Goal: Transaction & Acquisition: Purchase product/service

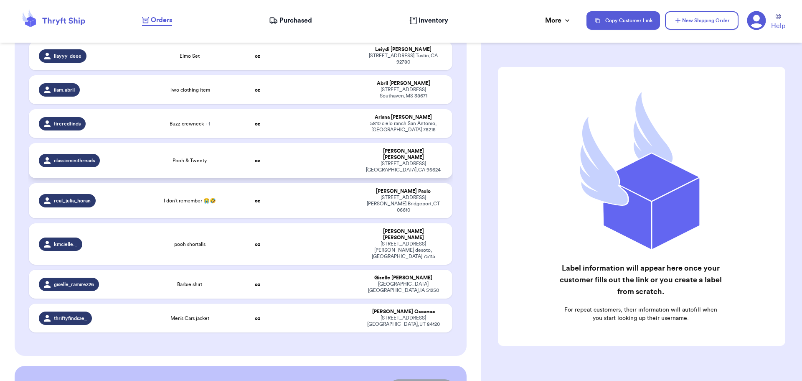
scroll to position [334, 0]
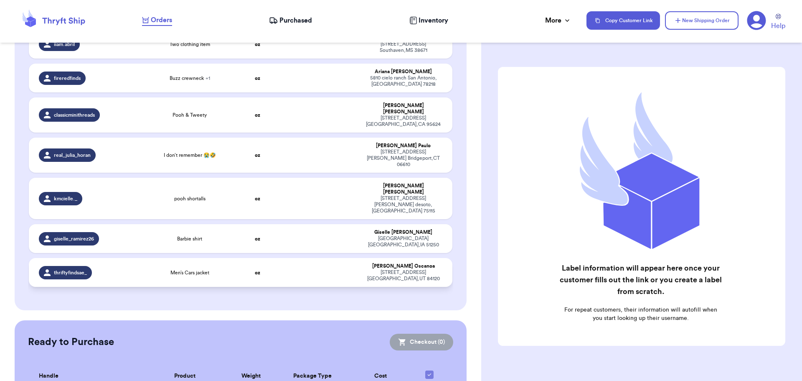
drag, startPoint x: 305, startPoint y: 223, endPoint x: 304, endPoint y: 214, distance: 9.3
click at [305, 258] on td at bounding box center [321, 272] width 76 height 29
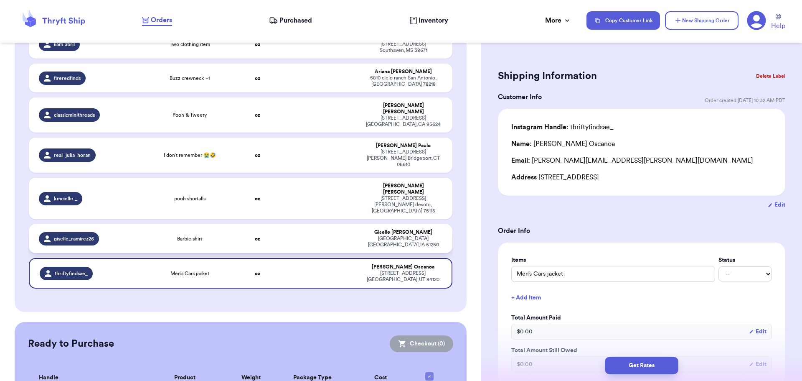
click at [315, 224] on td at bounding box center [321, 238] width 76 height 29
type input "Barbie shirt"
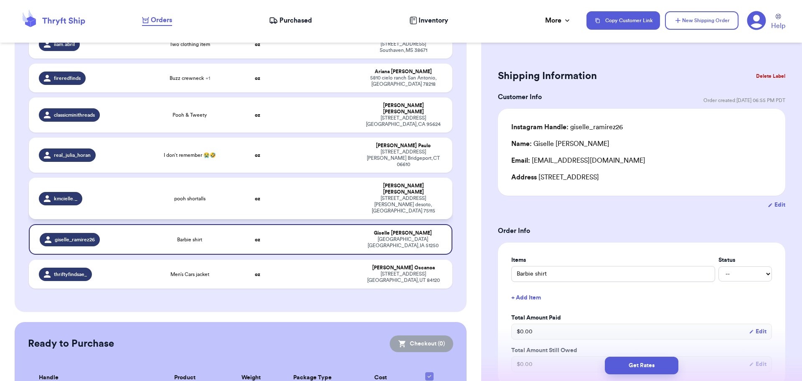
click at [290, 178] on td at bounding box center [321, 198] width 76 height 41
type input "pooh shortalls"
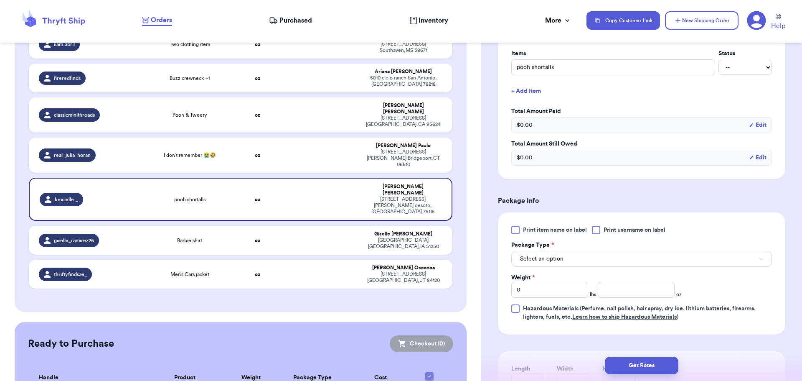
scroll to position [209, 0]
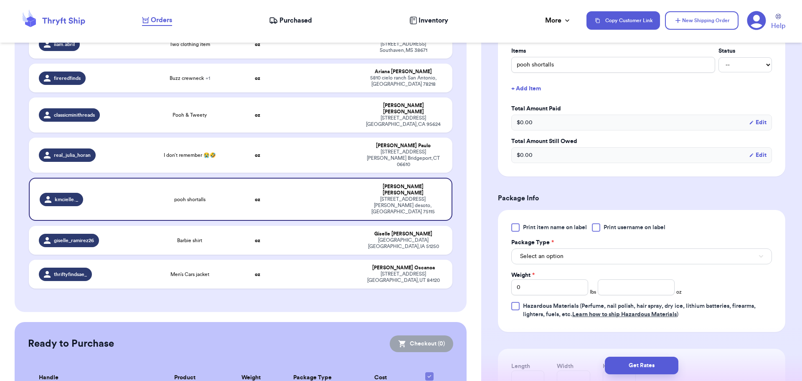
click at [598, 228] on div at bounding box center [596, 227] width 8 height 8
click at [0, 0] on input "Print username on label" at bounding box center [0, 0] width 0 height 0
click at [593, 248] on div "Select an option" at bounding box center [641, 256] width 261 height 18
click at [587, 262] on button "Select an option" at bounding box center [641, 256] width 261 height 16
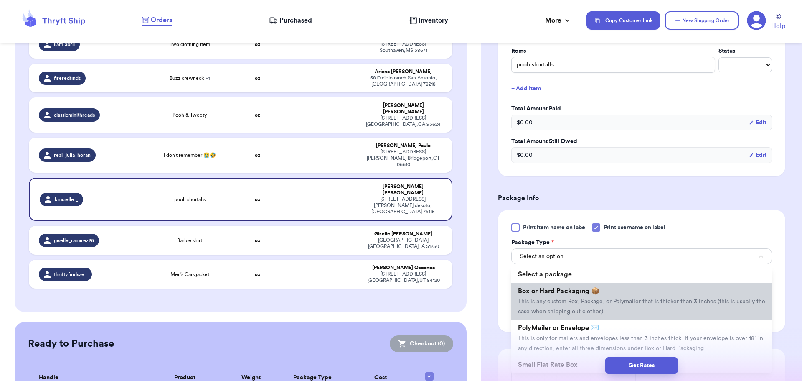
click at [587, 289] on span "Box or Hard Packaging 📦" at bounding box center [558, 290] width 81 height 7
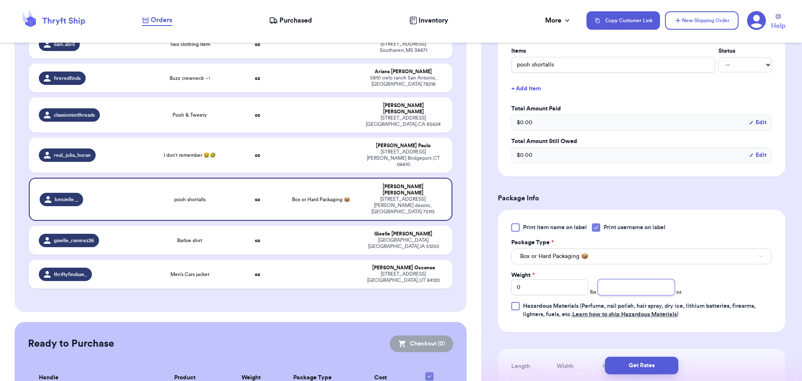
click at [646, 286] on input "number" at bounding box center [636, 287] width 77 height 16
type input "10"
click at [648, 369] on button "Get Rates" at bounding box center [642, 365] width 74 height 18
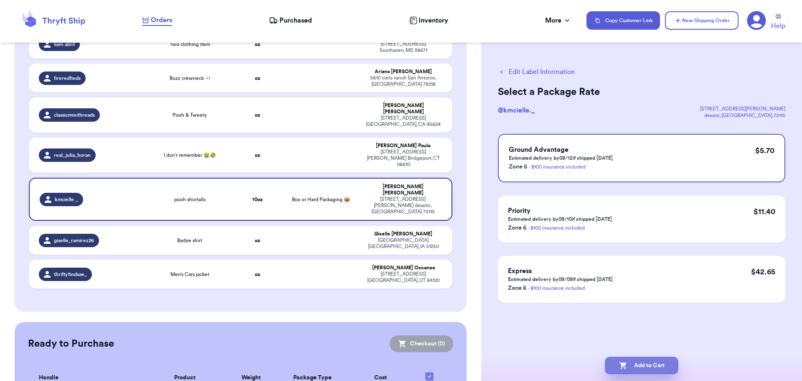
click at [641, 367] on button "Add to Cart" at bounding box center [642, 365] width 74 height 18
checkbox input "true"
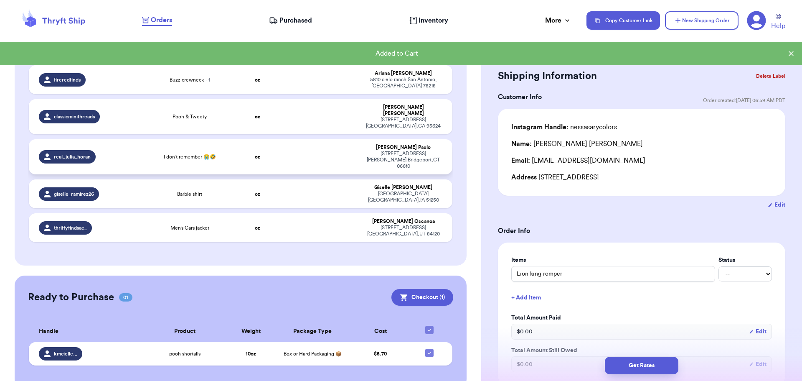
scroll to position [321, 0]
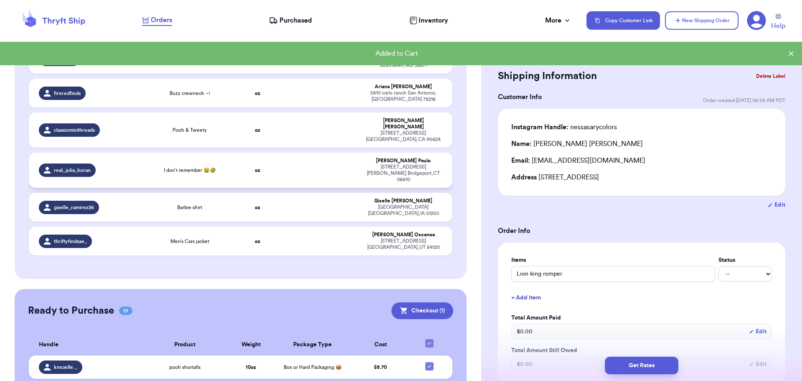
click at [326, 153] on td at bounding box center [321, 170] width 76 height 35
type input "I don’t remember 😭🤣"
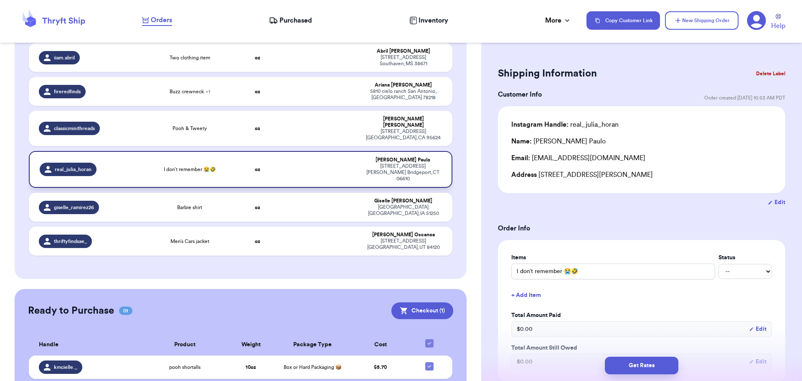
scroll to position [0, 0]
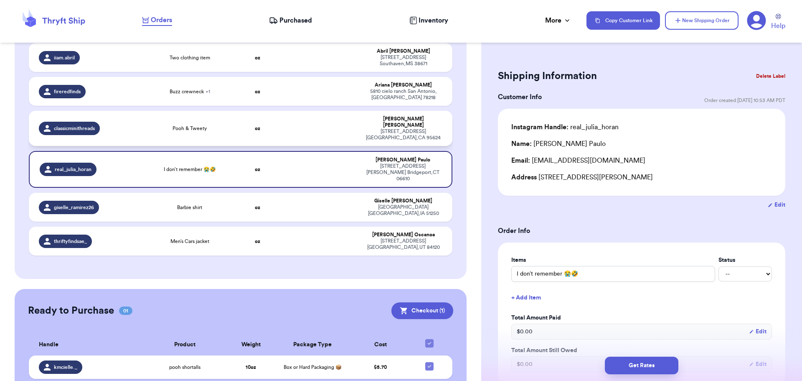
click at [299, 111] on td at bounding box center [321, 128] width 76 height 35
type input "Pooh & Tweety"
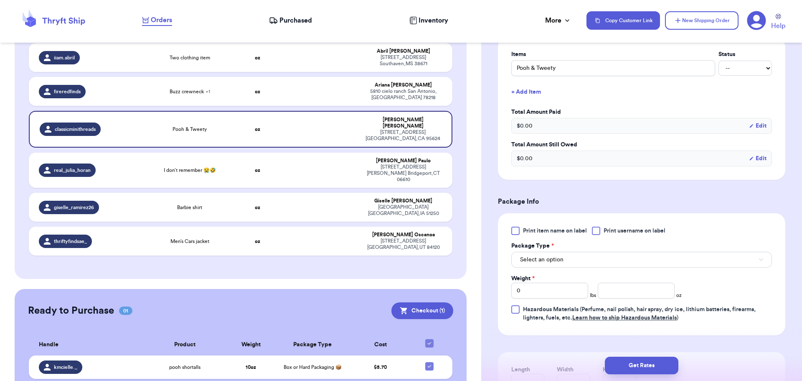
scroll to position [209, 0]
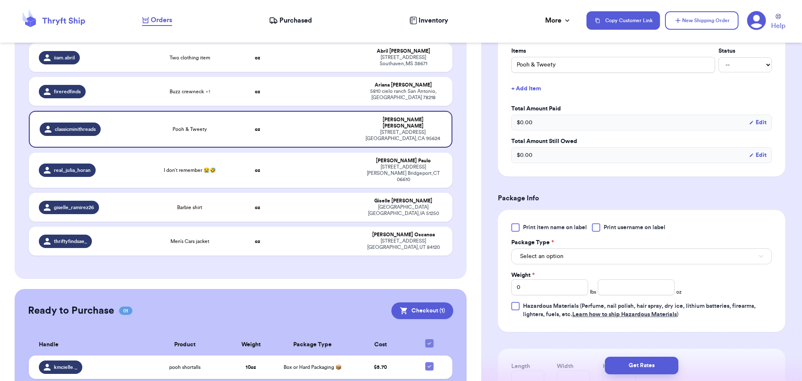
click at [597, 230] on div at bounding box center [596, 227] width 8 height 8
click at [0, 0] on input "Print username on label" at bounding box center [0, 0] width 0 height 0
click at [594, 259] on button "Select an option" at bounding box center [641, 256] width 261 height 16
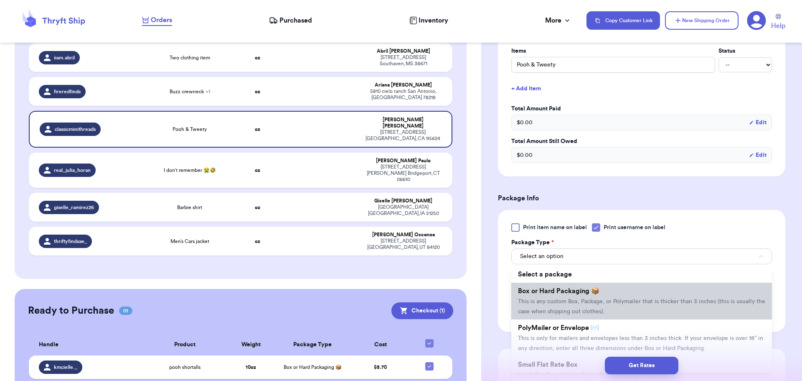
click at [595, 299] on span "This is any custom Box, Package, or Polymailer that is thicker than 3 inches (t…" at bounding box center [641, 306] width 247 height 16
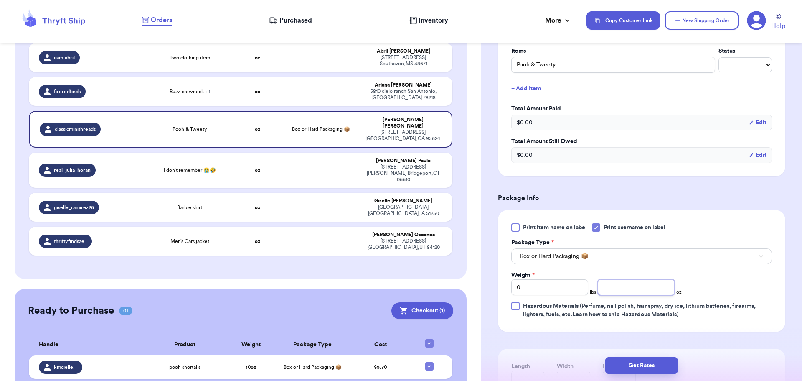
click at [635, 297] on div "Print item name on label Print username on label Package Type * Box or Hard Pac…" at bounding box center [641, 270] width 261 height 95
click at [635, 292] on input "number" at bounding box center [636, 287] width 77 height 16
type input "1"
click at [540, 287] on input "0" at bounding box center [549, 287] width 77 height 16
type input "0"
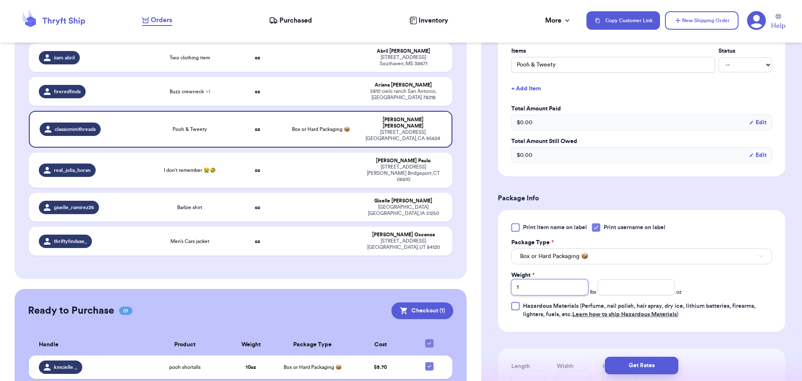
type input "1"
click at [614, 284] on input "number" at bounding box center [636, 287] width 77 height 16
type input "5"
click at [638, 364] on button "Get Rates" at bounding box center [642, 365] width 74 height 18
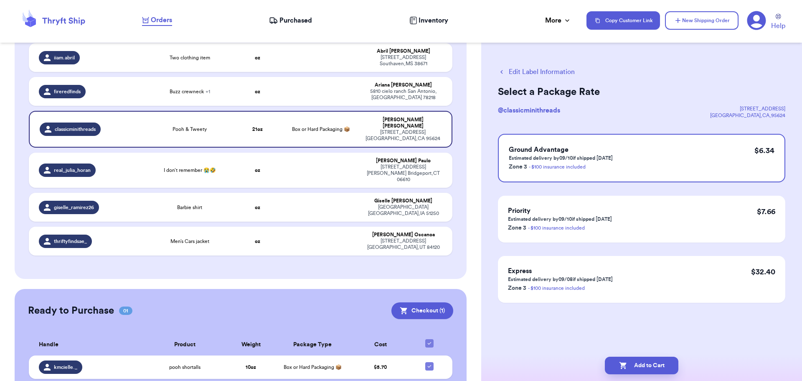
scroll to position [0, 0]
click at [650, 365] on button "Add to Cart" at bounding box center [642, 365] width 74 height 18
checkbox input "true"
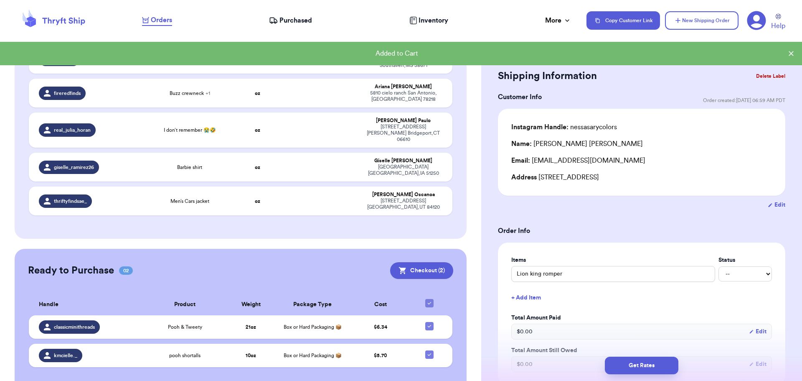
scroll to position [315, 0]
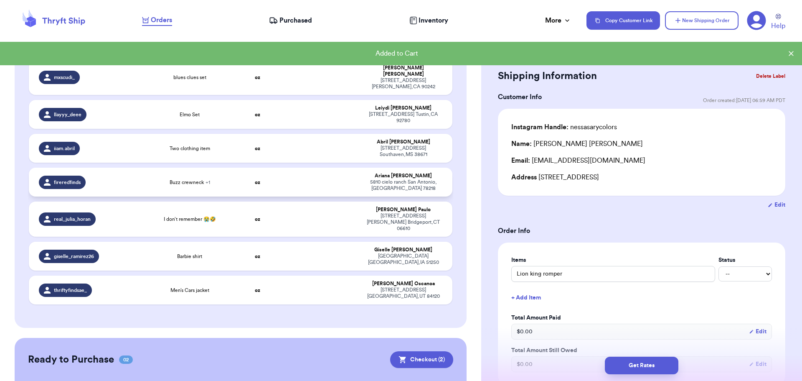
click at [311, 168] on td at bounding box center [321, 182] width 76 height 29
type input "Buzz crewneck"
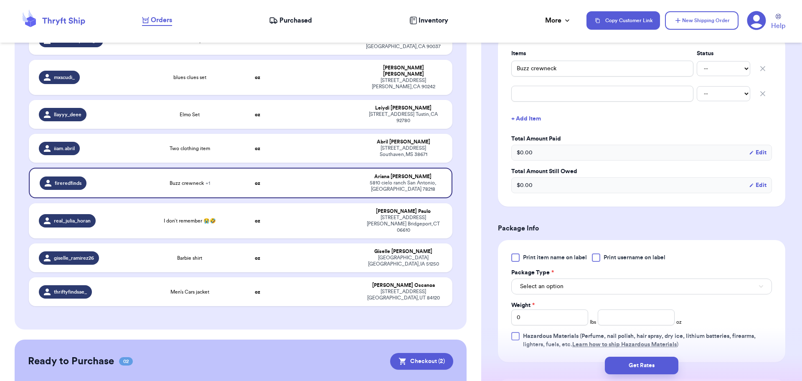
scroll to position [209, 0]
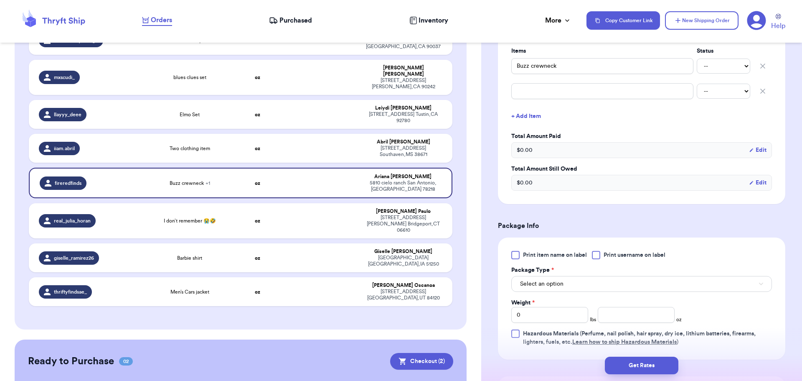
click at [599, 257] on div at bounding box center [596, 255] width 8 height 8
click at [0, 0] on input "Print username on label" at bounding box center [0, 0] width 0 height 0
click at [585, 286] on button "Select an option" at bounding box center [641, 284] width 261 height 16
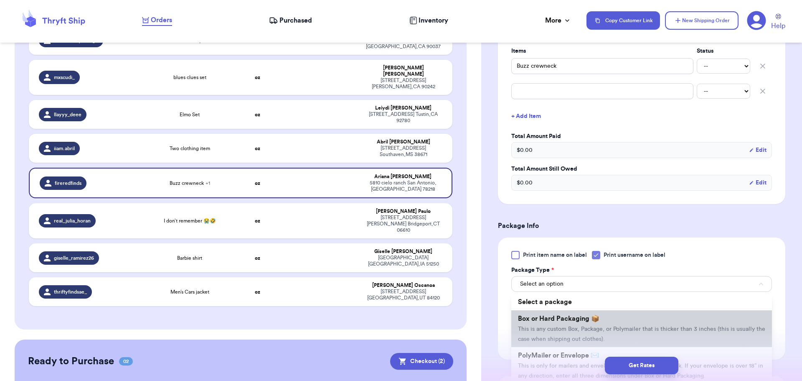
click at [588, 320] on span "Box or Hard Packaging 📦" at bounding box center [558, 318] width 81 height 7
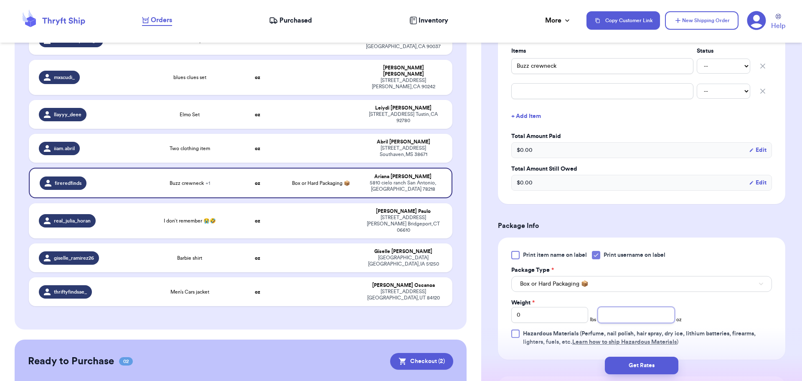
click at [644, 318] on input "number" at bounding box center [636, 315] width 77 height 16
type input "10"
click at [646, 368] on button "Get Rates" at bounding box center [642, 365] width 74 height 18
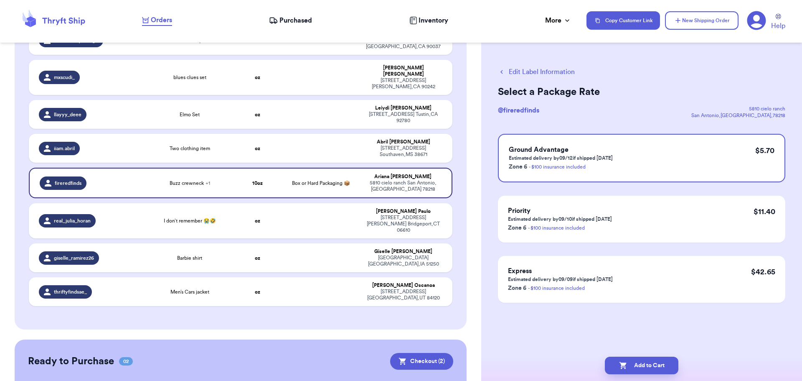
scroll to position [0, 0]
click at [630, 361] on button "Add to Cart" at bounding box center [642, 365] width 74 height 18
checkbox input "true"
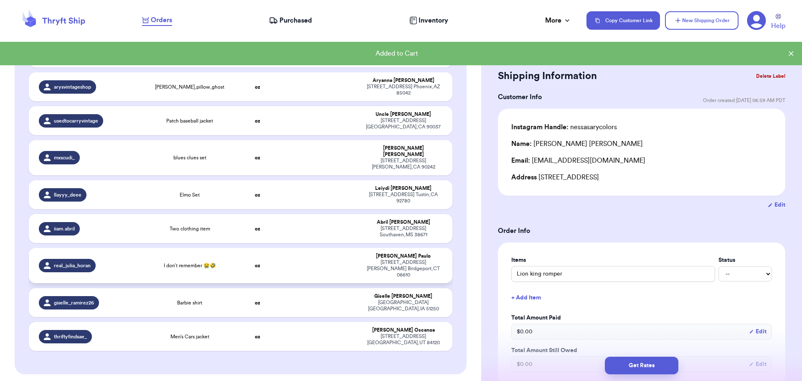
scroll to position [148, 0]
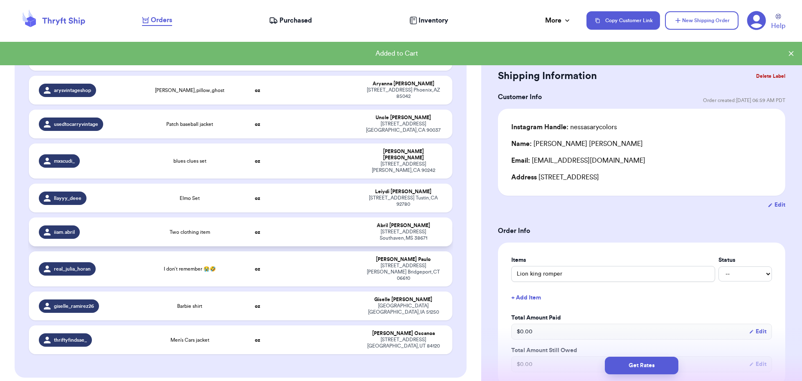
click at [326, 217] on td at bounding box center [321, 231] width 76 height 29
type input "Two clothing item"
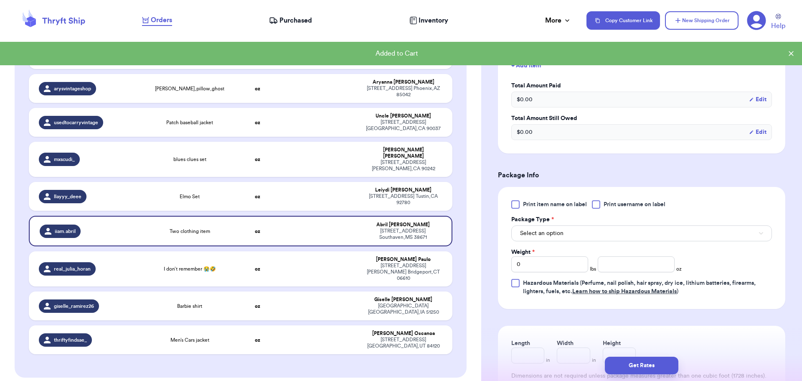
scroll to position [251, 0]
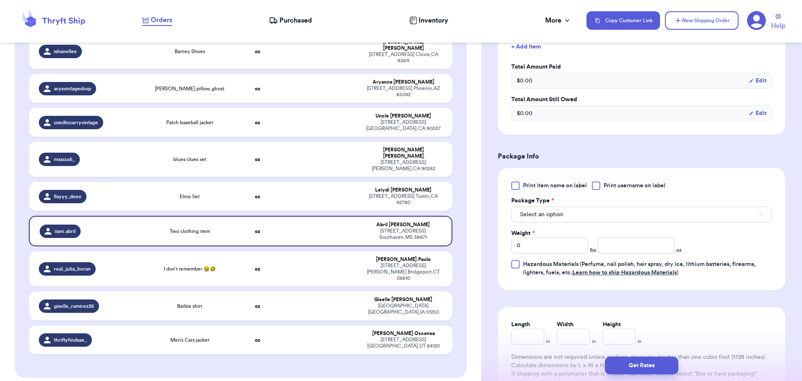
drag, startPoint x: 596, startPoint y: 188, endPoint x: 592, endPoint y: 202, distance: 14.4
click at [597, 188] on div at bounding box center [596, 185] width 8 height 8
click at [0, 0] on input "Print username on label" at bounding box center [0, 0] width 0 height 0
drag, startPoint x: 584, startPoint y: 217, endPoint x: 585, endPoint y: 221, distance: 4.2
click at [585, 217] on button "Select an option" at bounding box center [641, 214] width 261 height 16
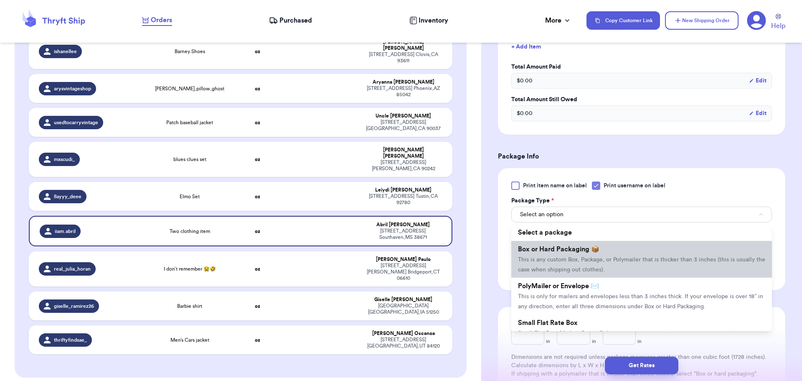
click at [580, 267] on span "This is any custom Box, Package, or Polymailer that is thicker than 3 inches (t…" at bounding box center [641, 265] width 247 height 16
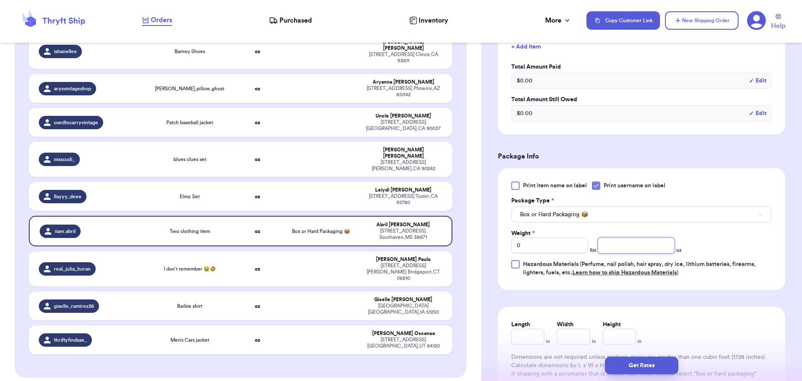
click at [628, 245] on input "number" at bounding box center [636, 245] width 77 height 16
type input "13"
click at [620, 364] on button "Get Rates" at bounding box center [642, 365] width 74 height 18
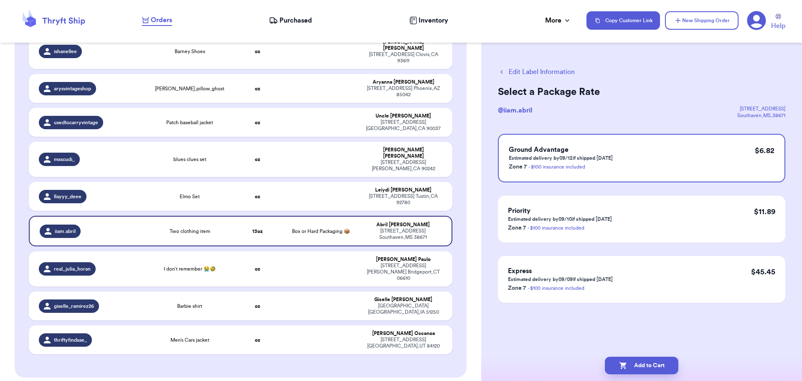
scroll to position [0, 0]
click at [646, 365] on button "Add to Cart" at bounding box center [642, 365] width 74 height 18
checkbox input "true"
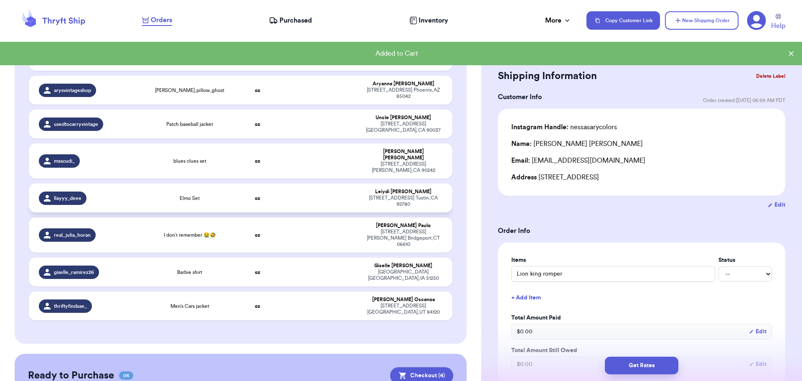
click at [350, 183] on td at bounding box center [321, 197] width 76 height 29
type input "Elmo Set"
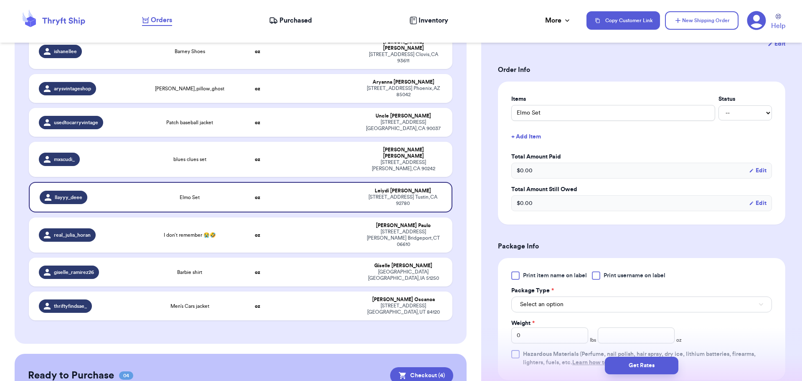
scroll to position [209, 0]
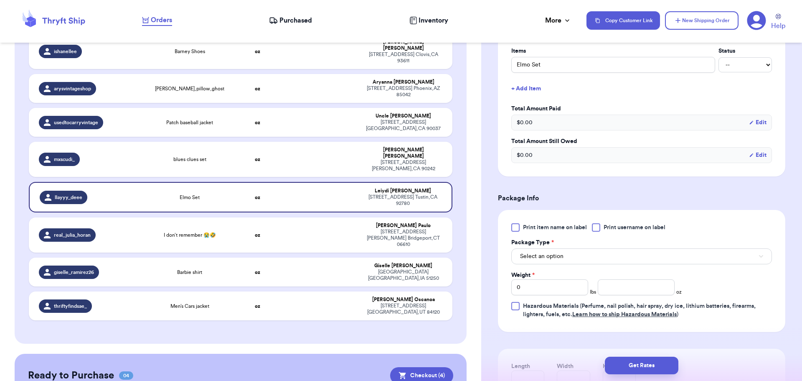
click at [598, 226] on div at bounding box center [596, 227] width 8 height 8
click at [0, 0] on input "Print username on label" at bounding box center [0, 0] width 0 height 0
click at [593, 257] on button "Select an option" at bounding box center [641, 256] width 261 height 16
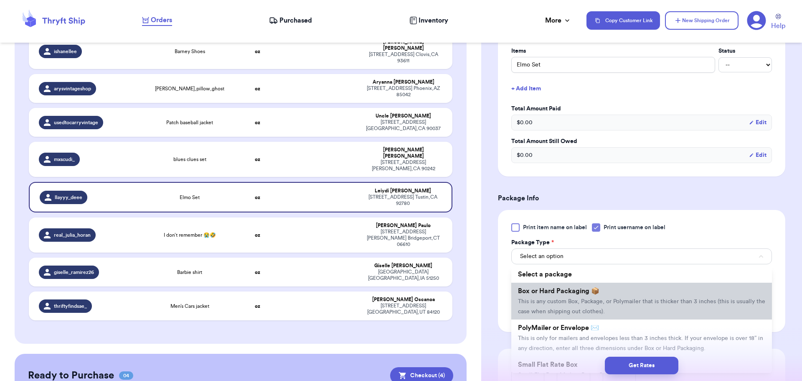
click at [590, 290] on span "Box or Hard Packaging 📦" at bounding box center [558, 290] width 81 height 7
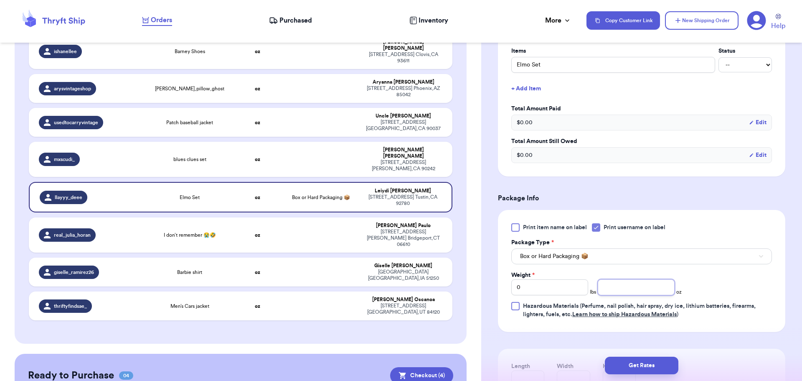
click at [637, 289] on input "number" at bounding box center [636, 287] width 77 height 16
type input "13"
click at [629, 369] on button "Get Rates" at bounding box center [642, 365] width 74 height 18
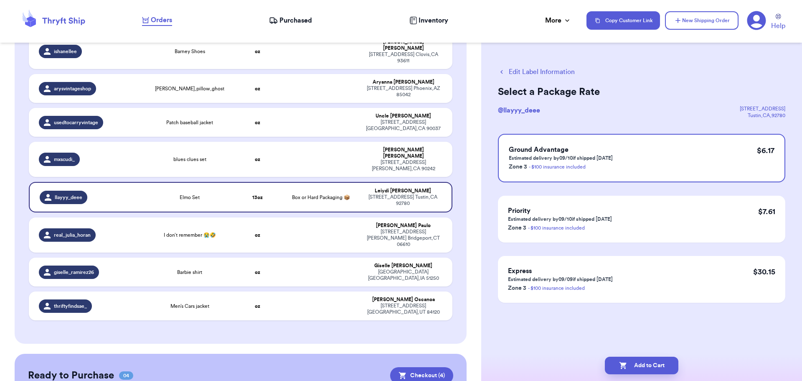
scroll to position [0, 0]
click at [626, 365] on icon "button" at bounding box center [623, 365] width 8 height 8
checkbox input "true"
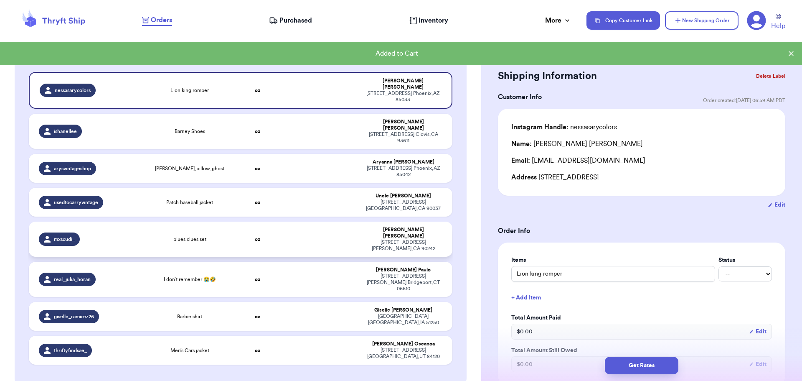
scroll to position [65, 0]
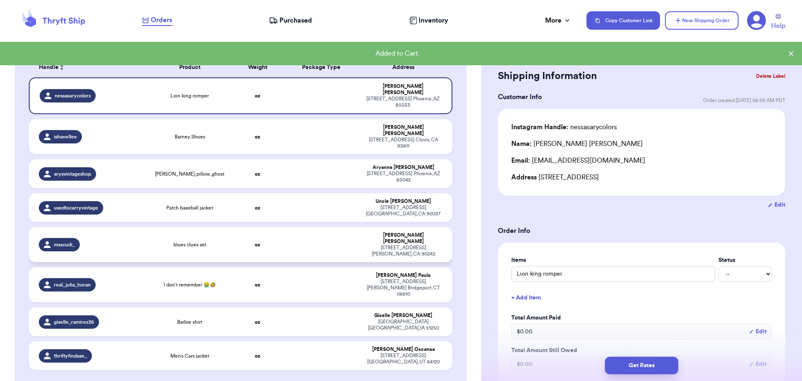
click at [319, 231] on td at bounding box center [321, 244] width 76 height 35
type input "blues clues set"
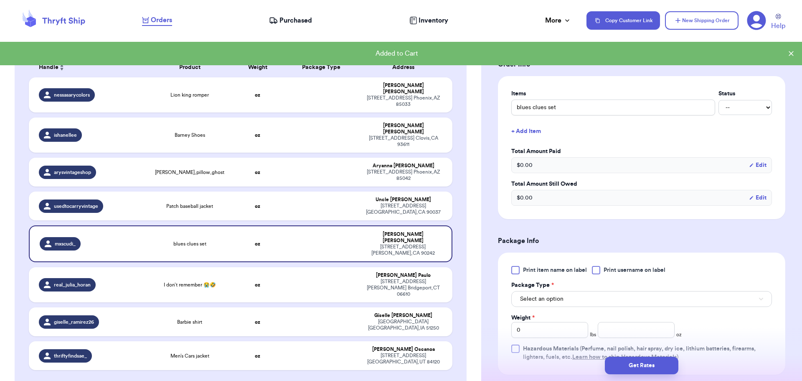
scroll to position [251, 0]
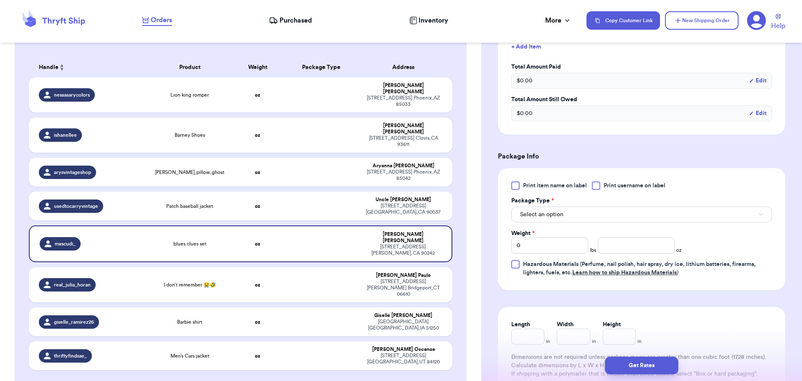
click at [598, 188] on div at bounding box center [596, 185] width 8 height 8
click at [0, 0] on input "Print username on label" at bounding box center [0, 0] width 0 height 0
click at [589, 213] on button "Select an option" at bounding box center [641, 214] width 261 height 16
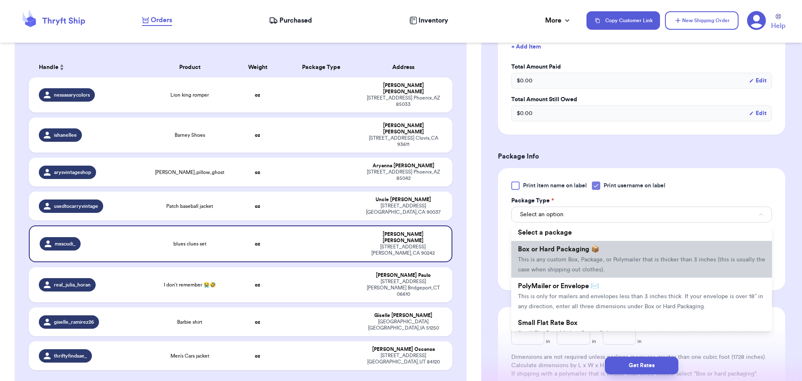
click at [580, 253] on li "Box or Hard Packaging 📦 This is any custom Box, Package, or Polymailer that is …" at bounding box center [641, 259] width 261 height 37
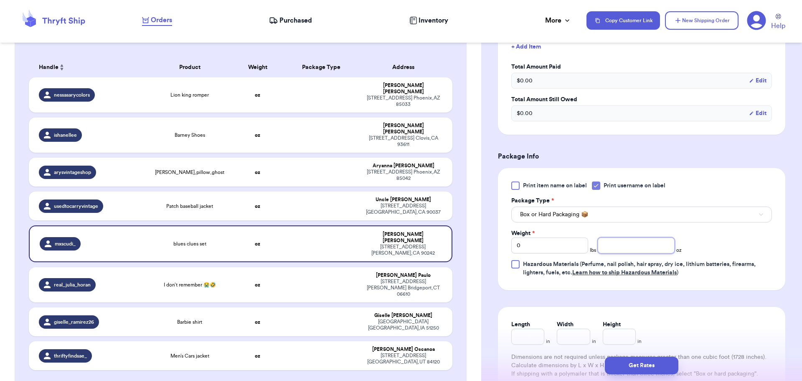
click at [624, 241] on input "number" at bounding box center [636, 245] width 77 height 16
type input "12"
click at [628, 370] on button "Get Rates" at bounding box center [642, 365] width 74 height 18
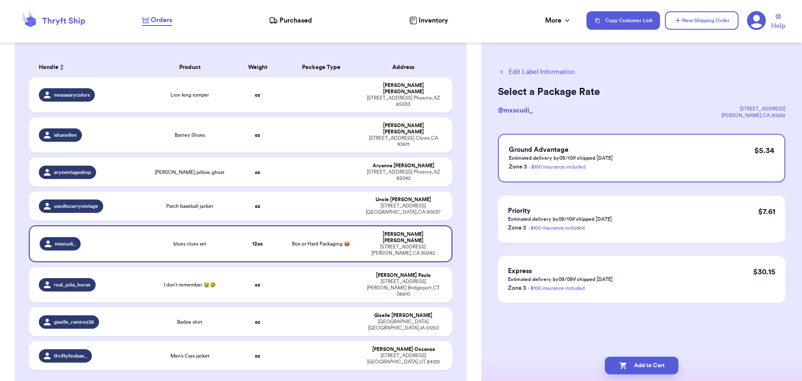
click at [628, 370] on button "Add to Cart" at bounding box center [642, 365] width 74 height 18
checkbox input "true"
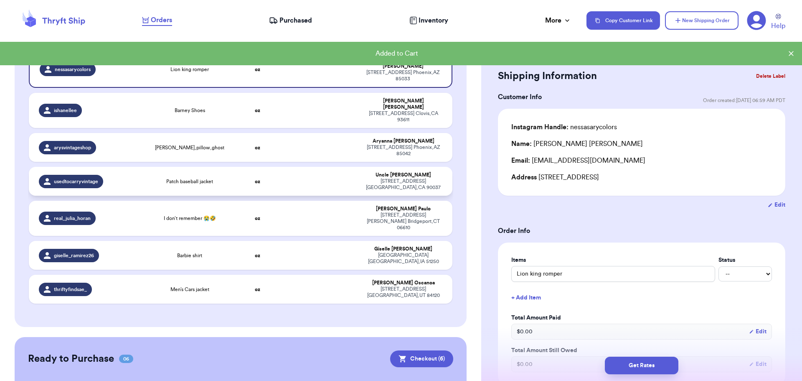
scroll to position [125, 0]
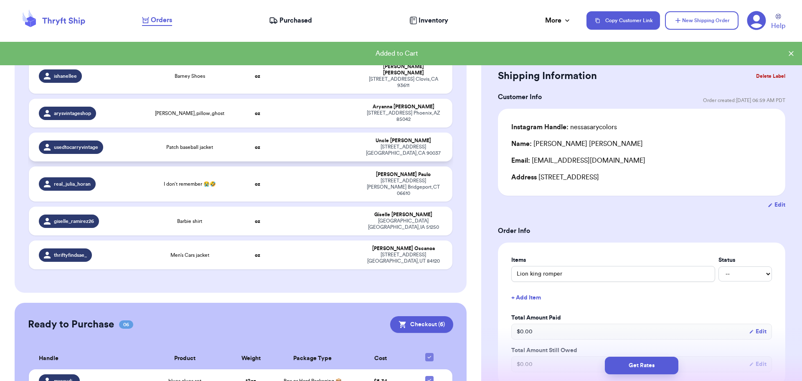
click at [384, 144] on div "[STREET_ADDRESS]" at bounding box center [403, 150] width 78 height 13
type input "Patch baseball jacket"
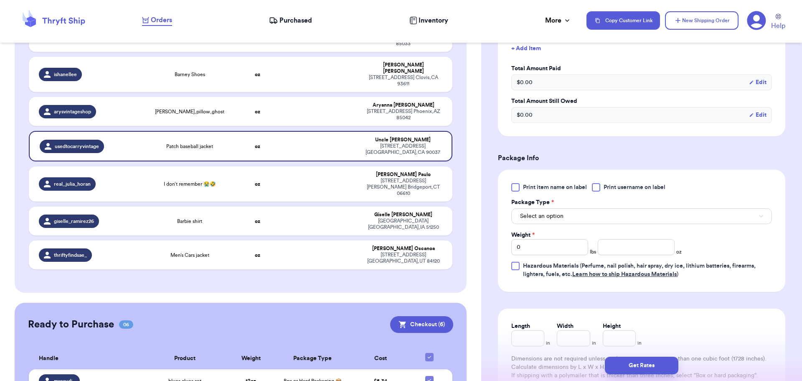
scroll to position [251, 0]
click at [597, 183] on div at bounding box center [596, 185] width 8 height 8
click at [0, 0] on input "Print username on label" at bounding box center [0, 0] width 0 height 0
click at [591, 207] on button "Select an option" at bounding box center [641, 214] width 261 height 16
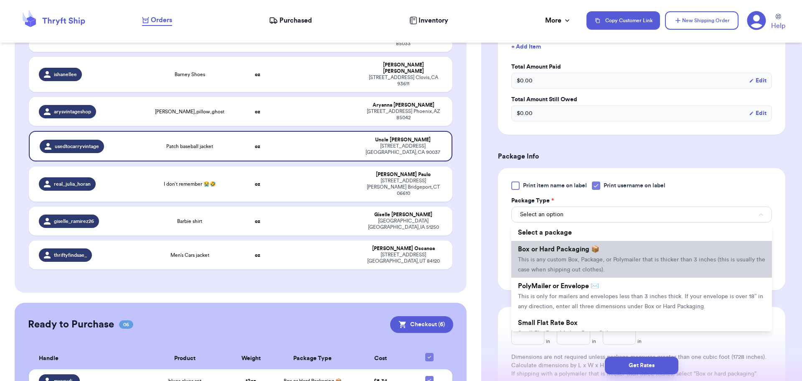
click at [588, 253] on li "Box or Hard Packaging 📦 This is any custom Box, Package, or Polymailer that is …" at bounding box center [641, 259] width 261 height 37
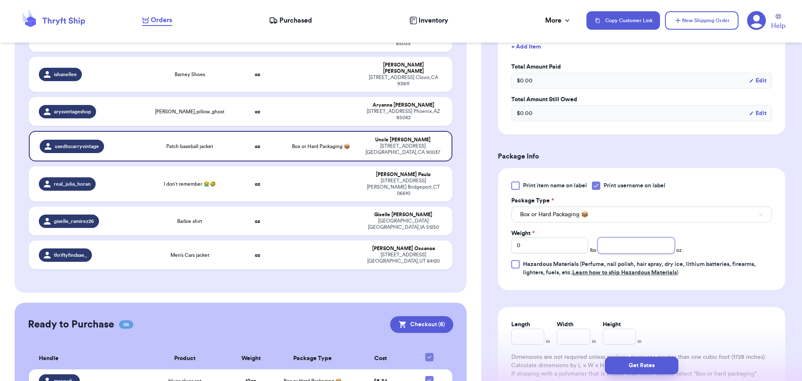
click at [626, 244] on input "number" at bounding box center [636, 245] width 77 height 16
type input "8"
click at [633, 365] on button "Get Rates" at bounding box center [642, 365] width 74 height 18
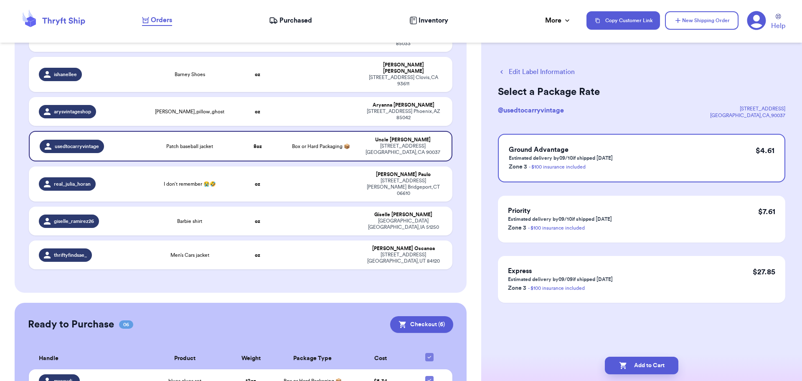
scroll to position [0, 0]
click at [634, 360] on button "Add to Cart" at bounding box center [642, 365] width 74 height 18
checkbox input "true"
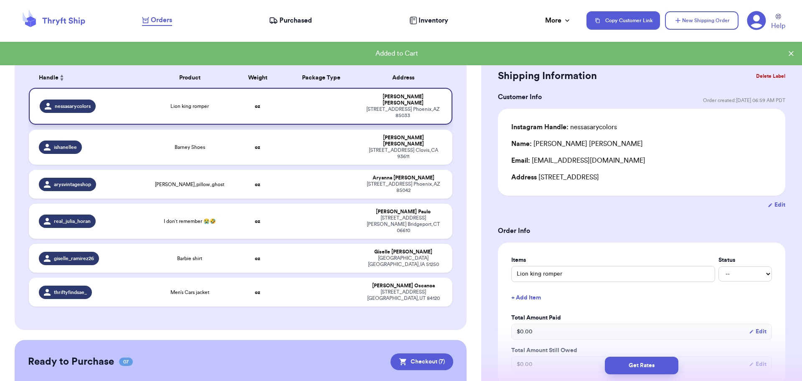
scroll to position [42, 0]
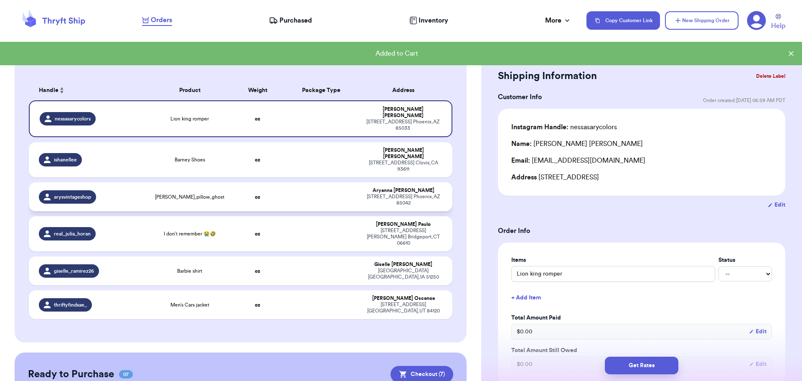
click at [299, 182] on td at bounding box center [321, 196] width 76 height 29
type input "[PERSON_NAME],pillow,ghost"
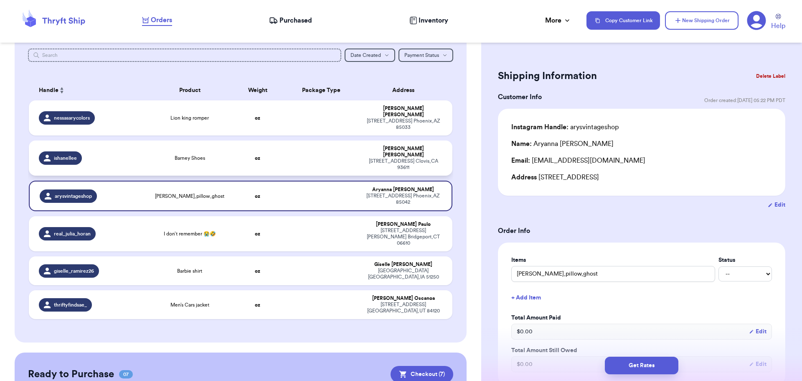
click at [288, 149] on td at bounding box center [321, 157] width 76 height 35
type input "Barney Shoes"
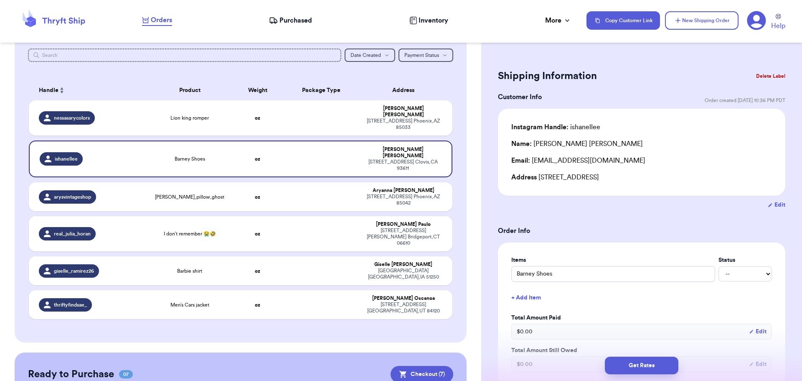
click at [764, 75] on button "Delete Label" at bounding box center [771, 76] width 36 height 18
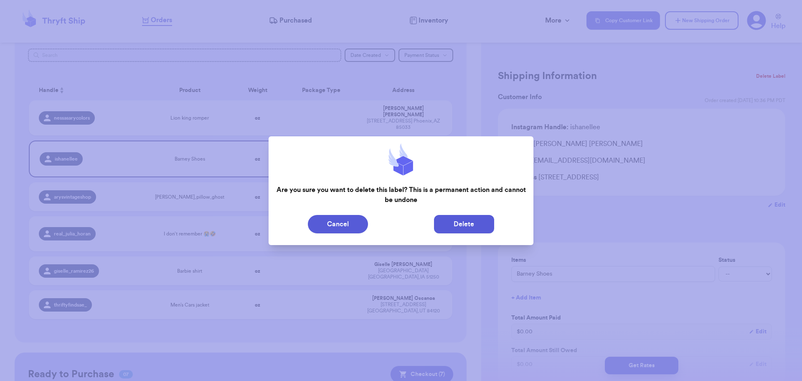
click at [481, 228] on button "Delete" at bounding box center [464, 224] width 60 height 18
type input "Lion king romper"
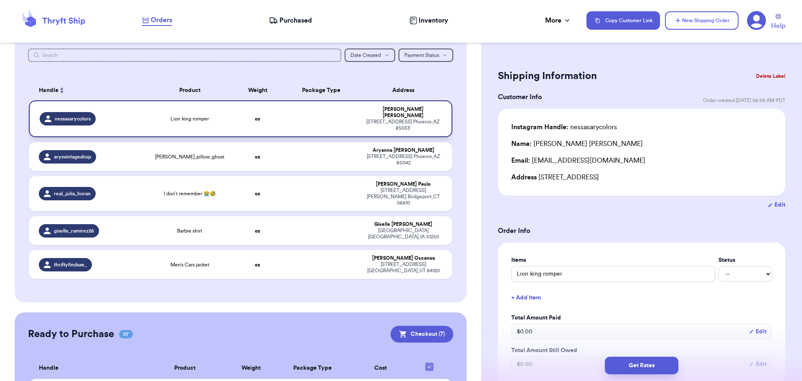
click at [328, 119] on td at bounding box center [321, 118] width 76 height 37
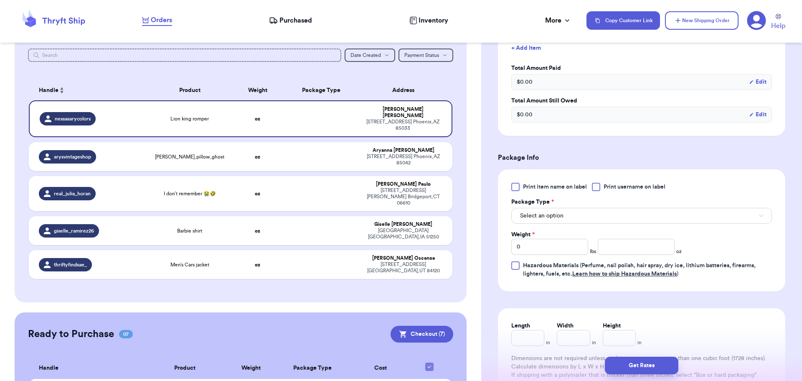
scroll to position [251, 0]
click at [594, 187] on div at bounding box center [596, 185] width 8 height 8
click at [0, 0] on input "Print username on label" at bounding box center [0, 0] width 0 height 0
drag, startPoint x: 584, startPoint y: 209, endPoint x: 587, endPoint y: 214, distance: 5.6
click at [585, 209] on button "Select an option" at bounding box center [641, 214] width 261 height 16
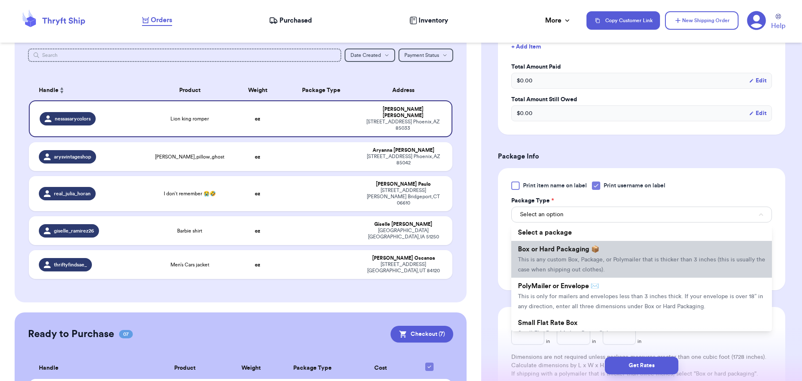
click at [585, 252] on li "Box or Hard Packaging 📦 This is any custom Box, Package, or Polymailer that is …" at bounding box center [641, 259] width 261 height 37
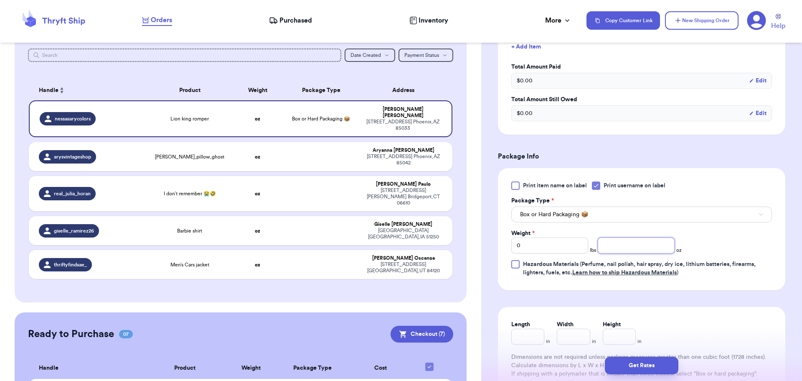
click at [622, 241] on input "number" at bounding box center [636, 245] width 77 height 16
type input "7"
click at [655, 359] on button "Get Rates" at bounding box center [642, 365] width 74 height 18
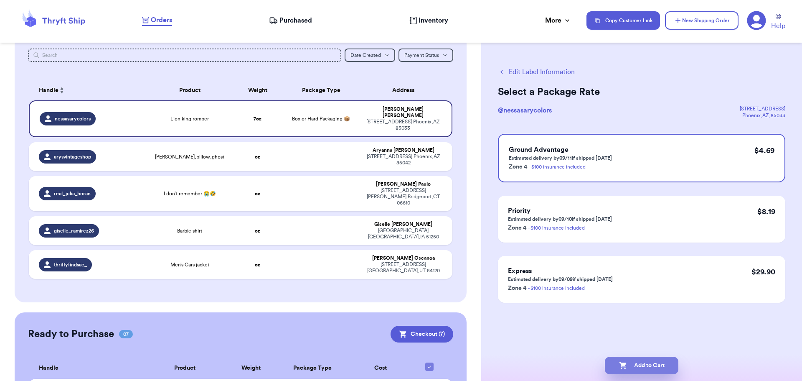
click at [645, 365] on button "Add to Cart" at bounding box center [642, 365] width 74 height 18
checkbox input "true"
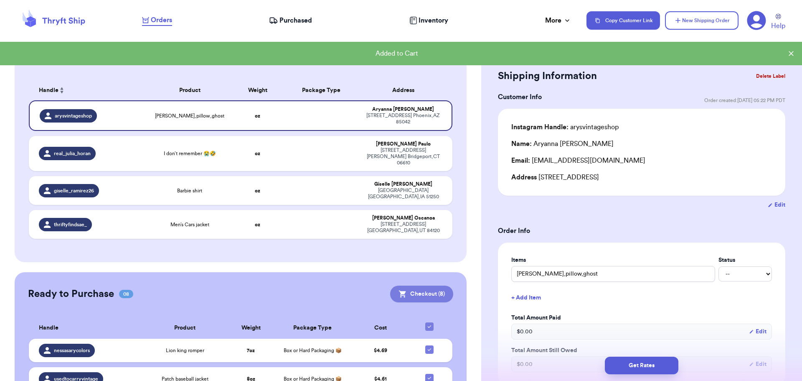
click at [412, 288] on button "Checkout ( 8 )" at bounding box center [421, 293] width 63 height 17
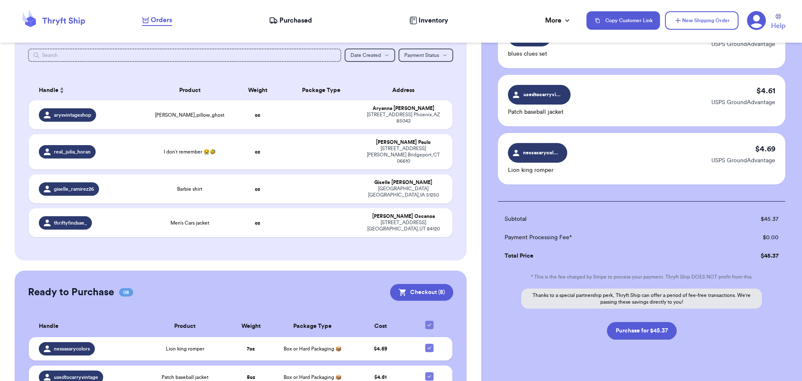
scroll to position [394, 0]
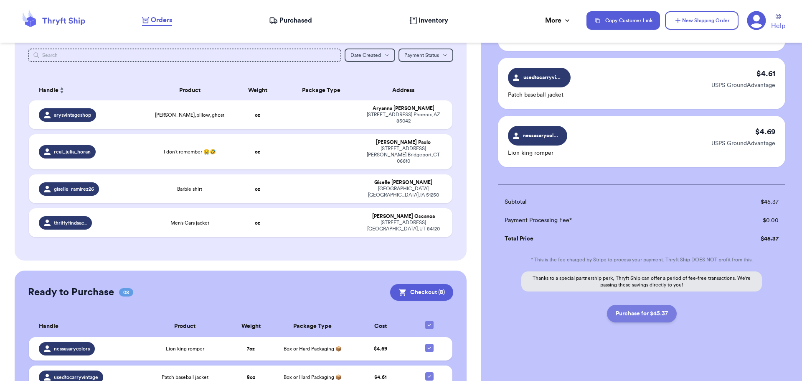
click at [632, 315] on button "Purchase for $45.37" at bounding box center [642, 314] width 70 height 18
checkbox input "false"
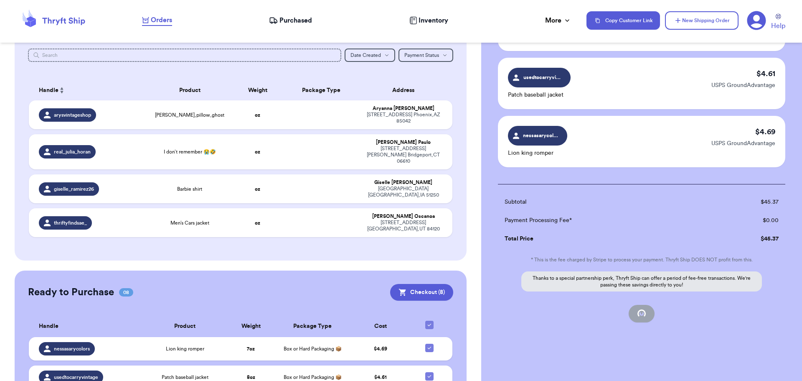
checkbox input "false"
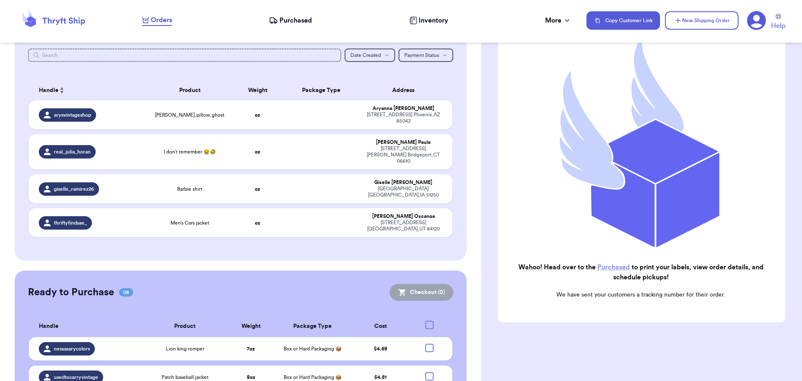
scroll to position [86, 0]
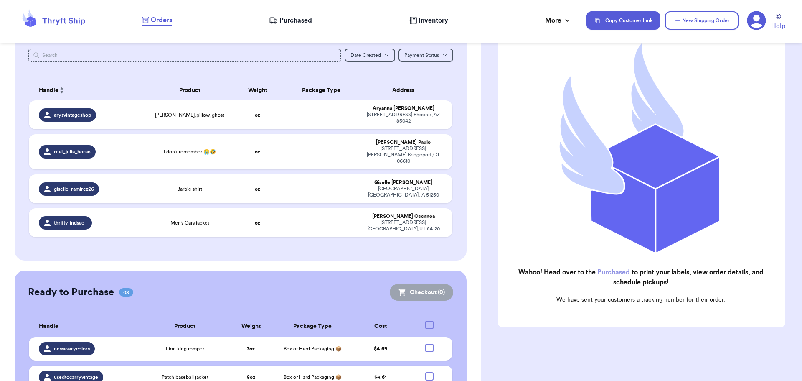
checkbox input "true"
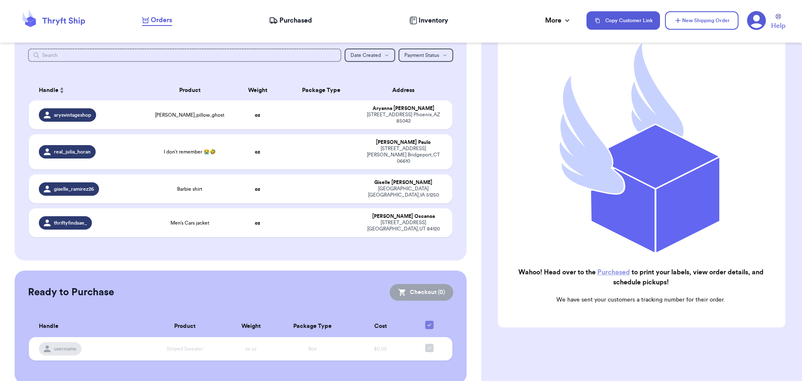
click at [605, 269] on link "Purchased" at bounding box center [614, 272] width 33 height 7
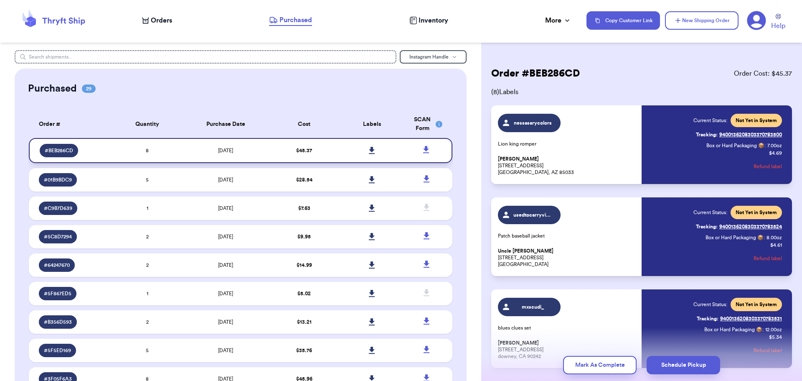
click at [369, 148] on icon at bounding box center [372, 150] width 6 height 7
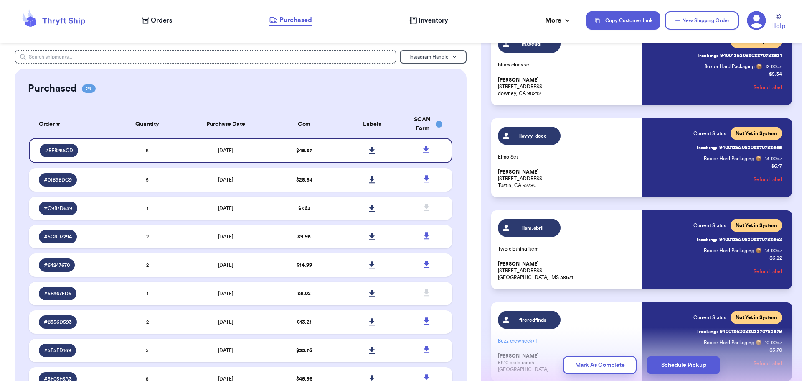
scroll to position [221, 0]
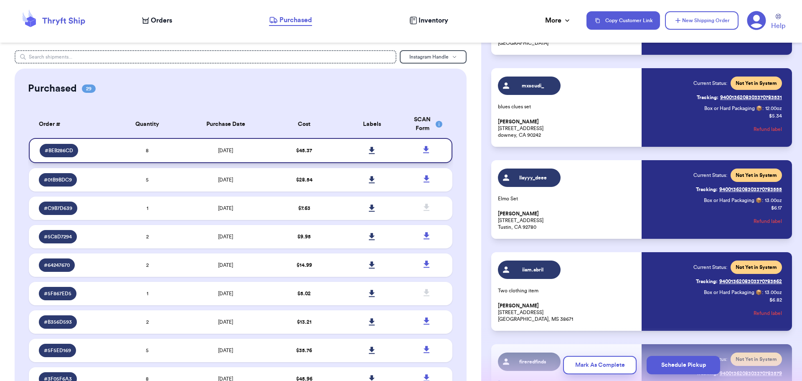
click at [423, 149] on icon at bounding box center [426, 149] width 6 height 7
